Goal: Entertainment & Leisure: Consume media (video, audio)

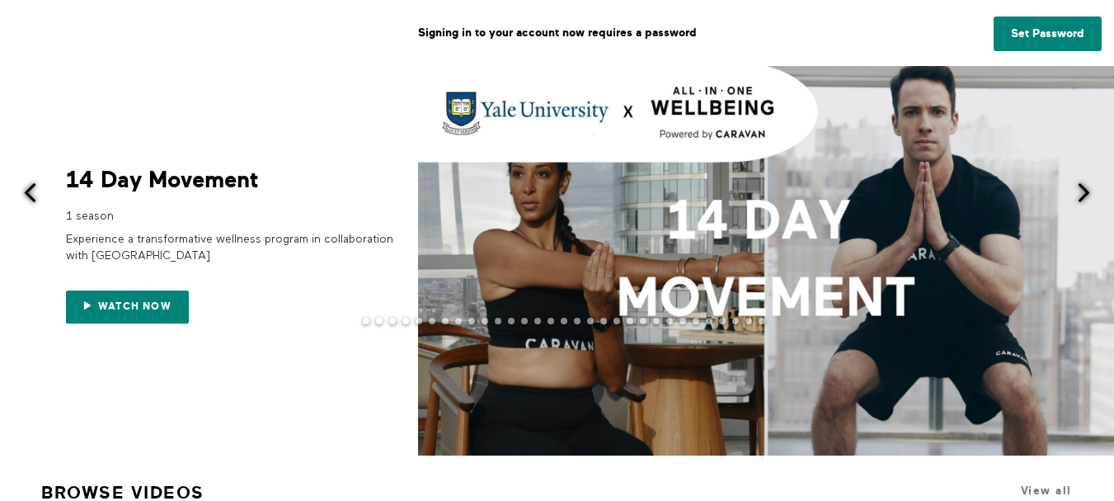
scroll to position [165, 0]
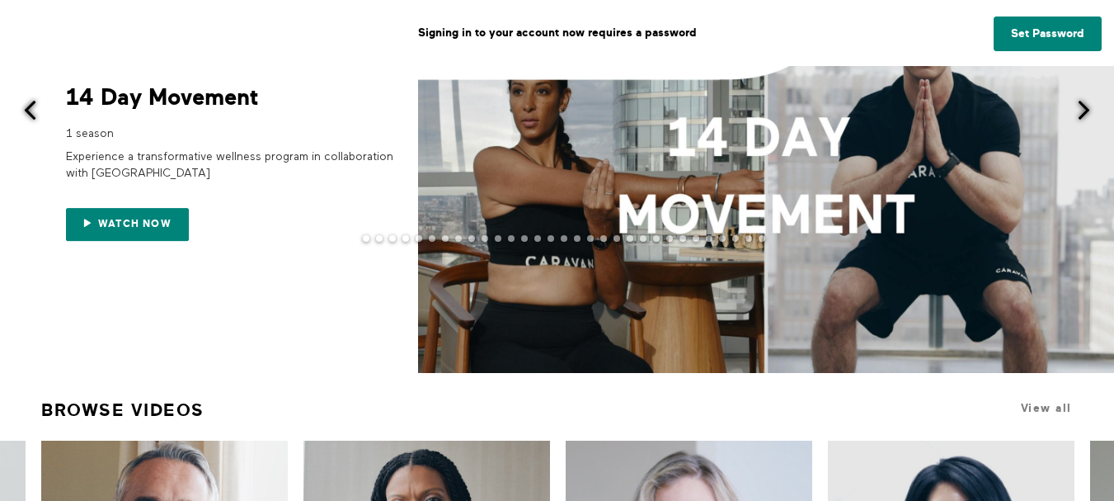
click at [1083, 104] on span at bounding box center [1084, 110] width 21 height 21
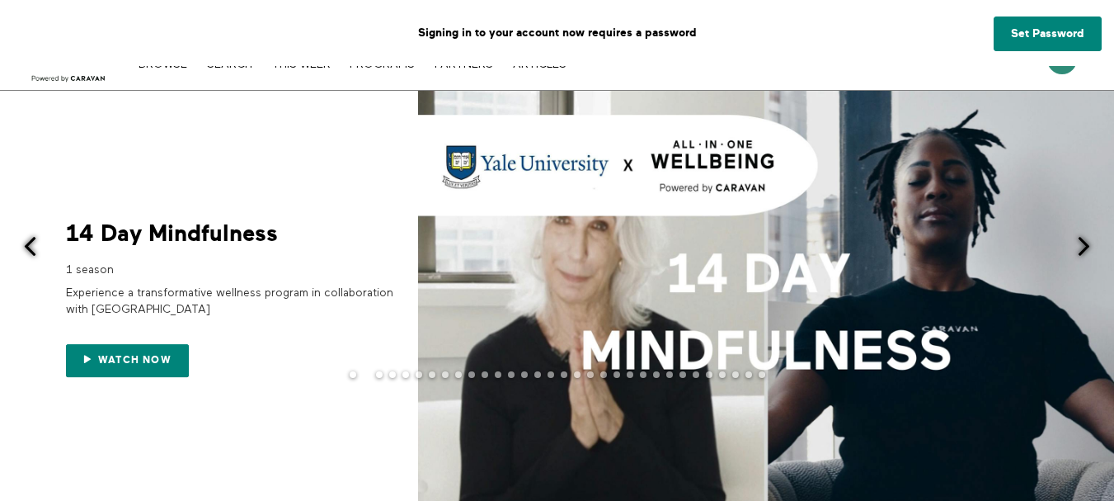
scroll to position [0, 0]
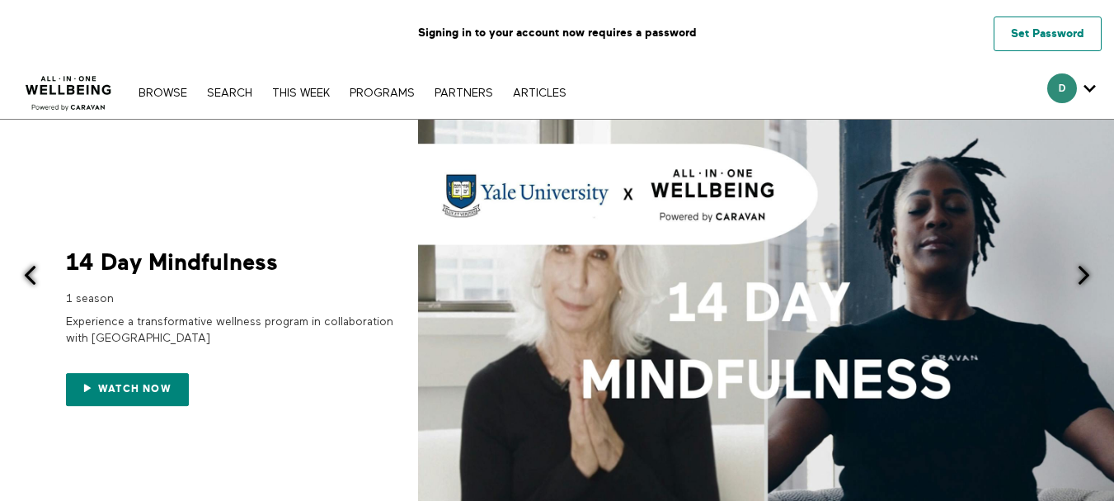
click at [1036, 35] on link "Set Password" at bounding box center [1048, 33] width 108 height 35
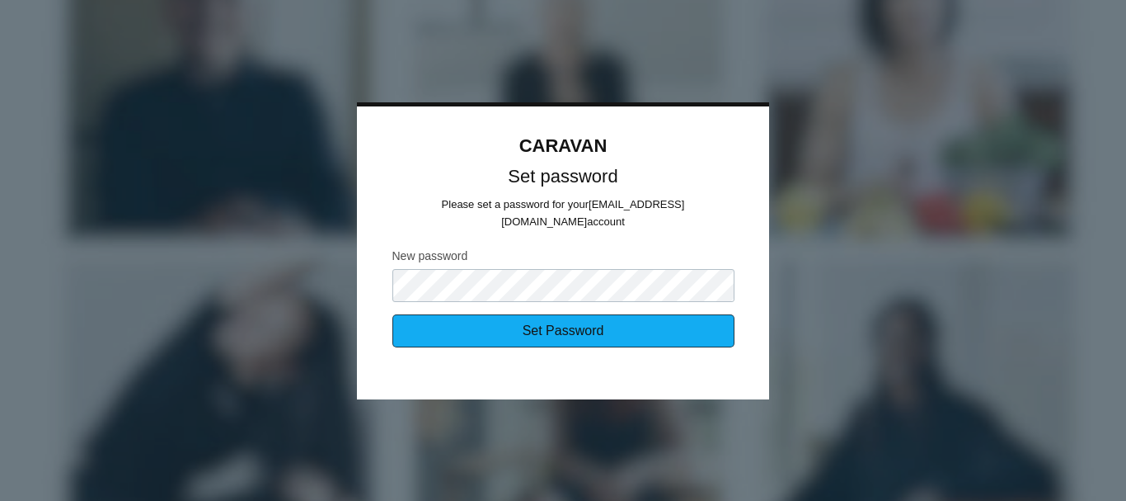
click at [557, 322] on input "Set Password" at bounding box center [564, 330] width 342 height 33
type input "Sending..."
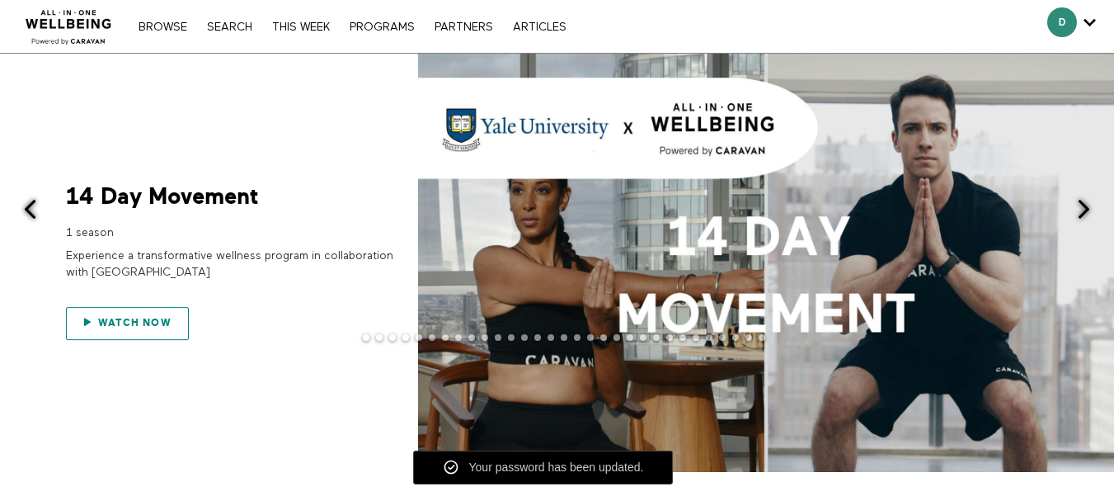
click at [153, 322] on span "Watch now" at bounding box center [134, 323] width 73 height 12
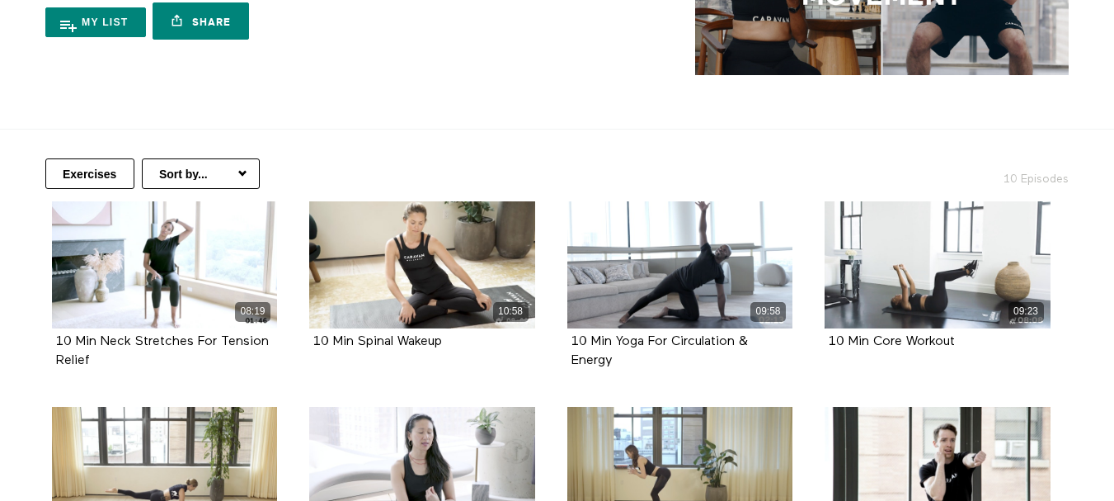
scroll to position [247, 0]
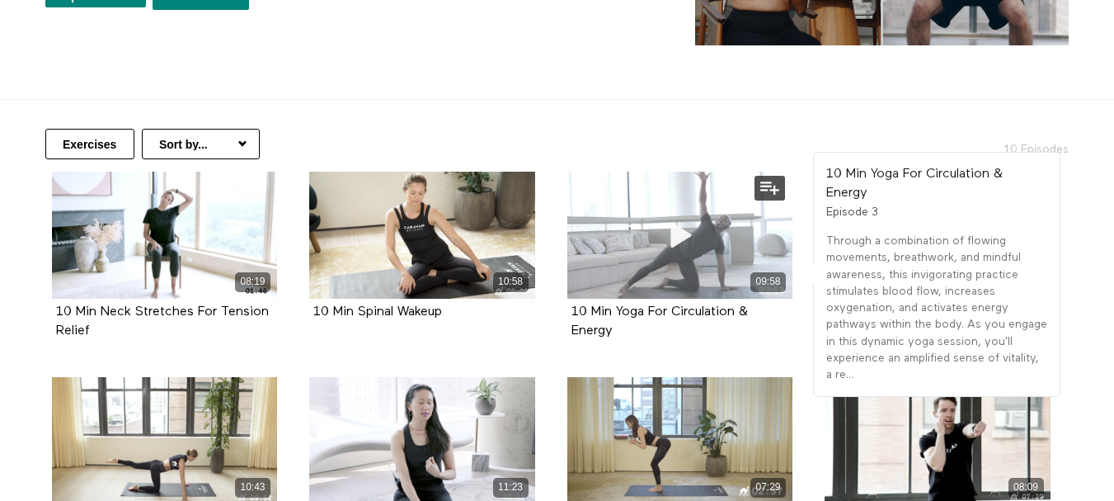
click at [696, 278] on div "09:58" at bounding box center [680, 281] width 226 height 19
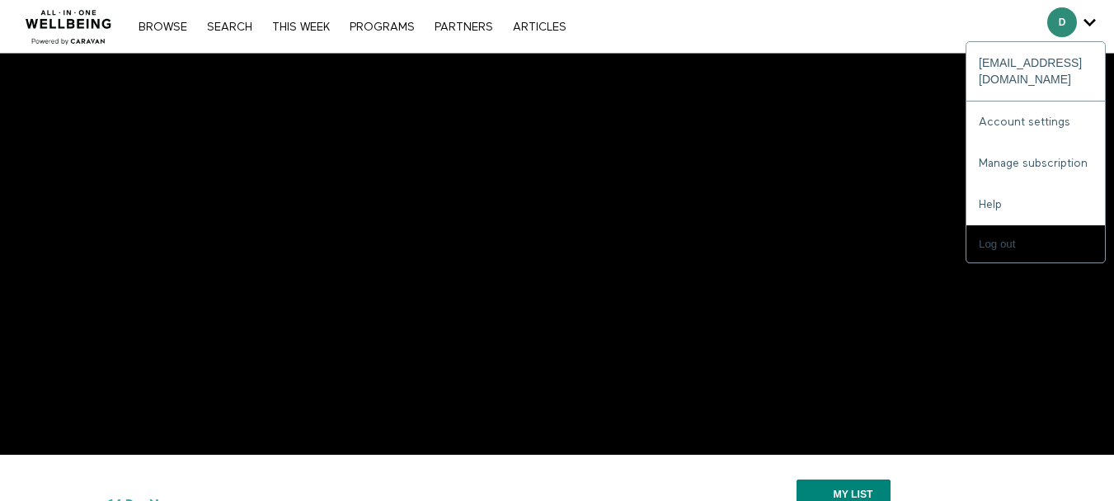
click at [1055, 21] on span "Secondary" at bounding box center [1062, 22] width 30 height 30
click at [993, 227] on input "Log out" at bounding box center [1036, 243] width 139 height 37
